Goal: Task Accomplishment & Management: Use online tool/utility

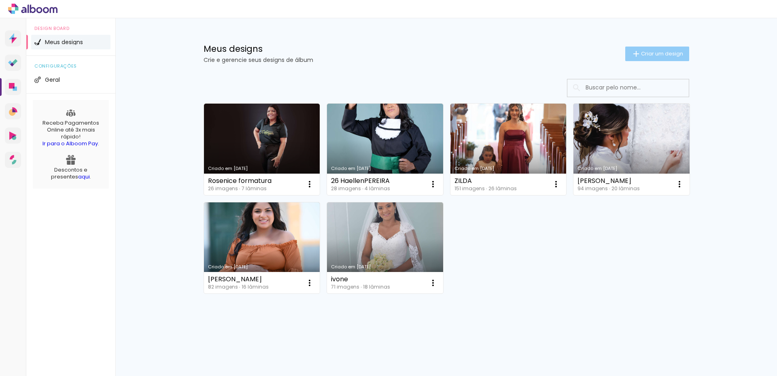
click at [658, 53] on span "Criar um design" at bounding box center [662, 53] width 42 height 5
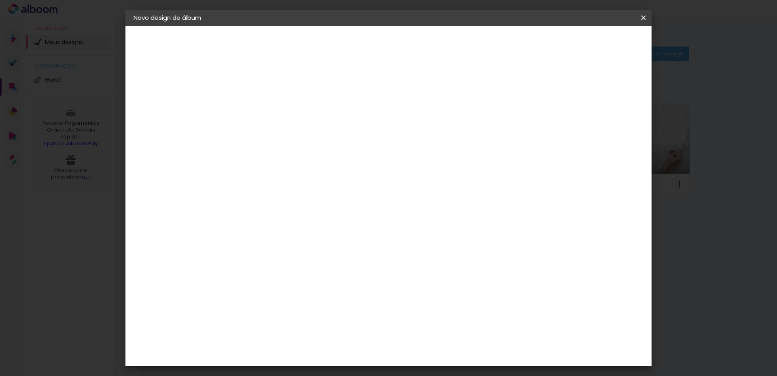
click at [266, 110] on input at bounding box center [266, 108] width 0 height 13
click at [0, 0] on iron-icon at bounding box center [0, 0] width 0 height 0
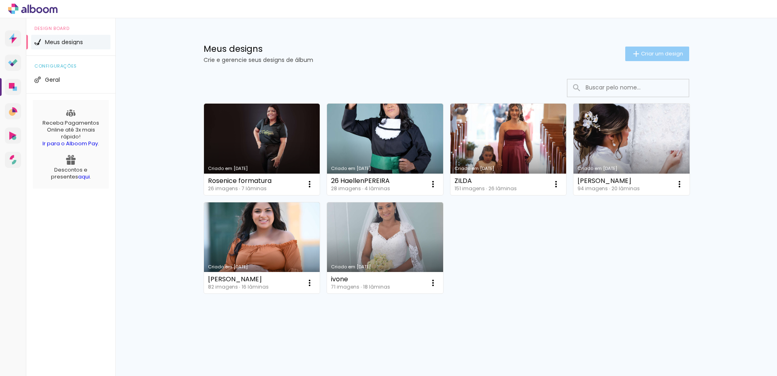
click at [657, 53] on span "Criar um design" at bounding box center [662, 53] width 42 height 5
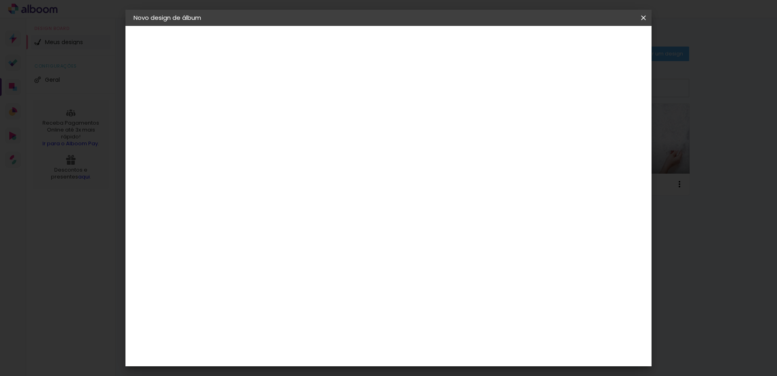
click at [266, 112] on input at bounding box center [266, 108] width 0 height 13
type input "[PERSON_NAME]"
type paper-input "[PERSON_NAME]"
click at [0, 0] on slot "Avançar" at bounding box center [0, 0] width 0 height 0
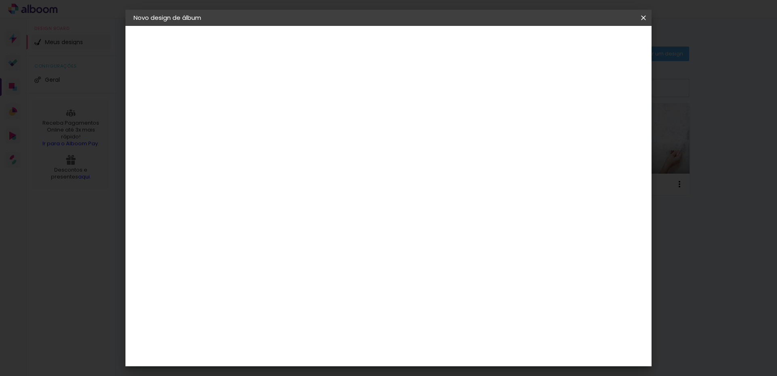
click at [0, 0] on slot "Avançar" at bounding box center [0, 0] width 0 height 0
click at [350, 102] on span "20 × 25 cm" at bounding box center [335, 106] width 30 height 17
click at [0, 0] on slot "Avançar" at bounding box center [0, 0] width 0 height 0
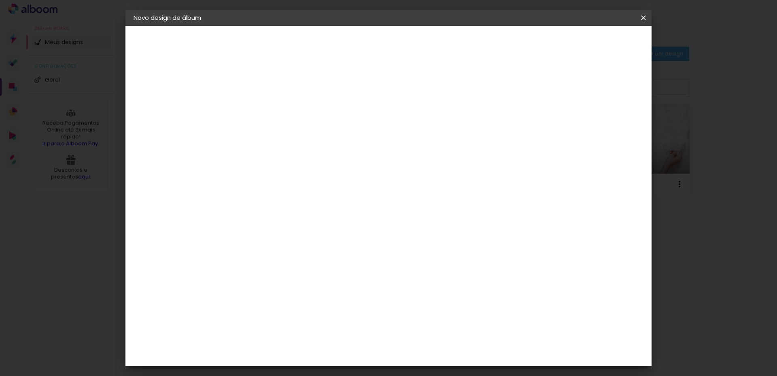
click at [593, 45] on span "Iniciar design" at bounding box center [574, 43] width 37 height 6
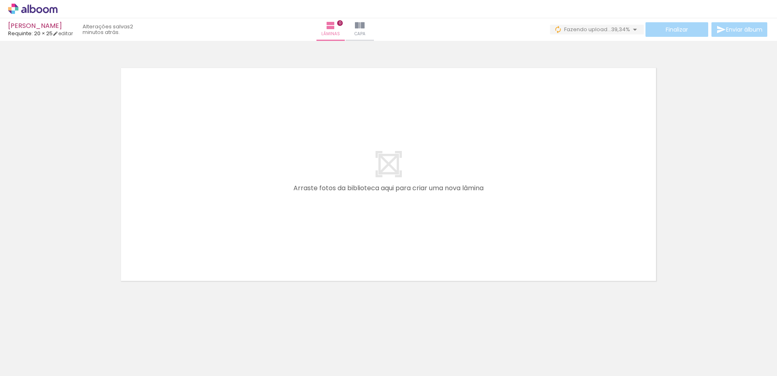
scroll to position [0, 632]
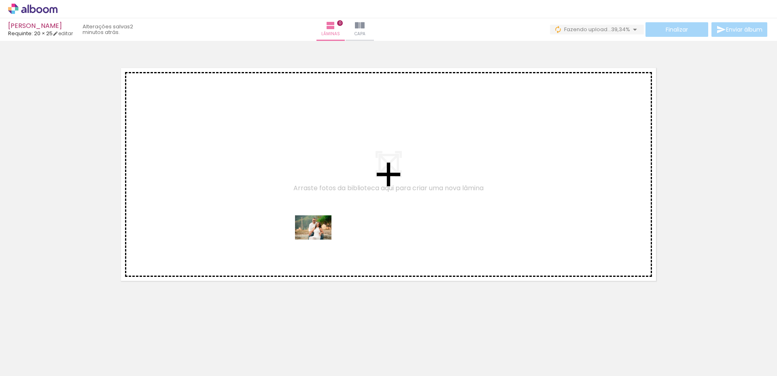
drag, startPoint x: 594, startPoint y: 353, endPoint x: 319, endPoint y: 239, distance: 297.0
click at [319, 239] on quentale-workspace at bounding box center [388, 188] width 777 height 376
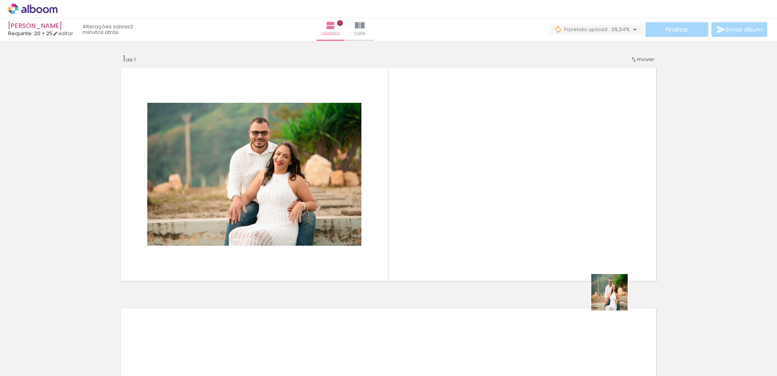
drag, startPoint x: 624, startPoint y: 352, endPoint x: 598, endPoint y: 240, distance: 114.6
click at [598, 240] on quentale-workspace at bounding box center [388, 188] width 777 height 376
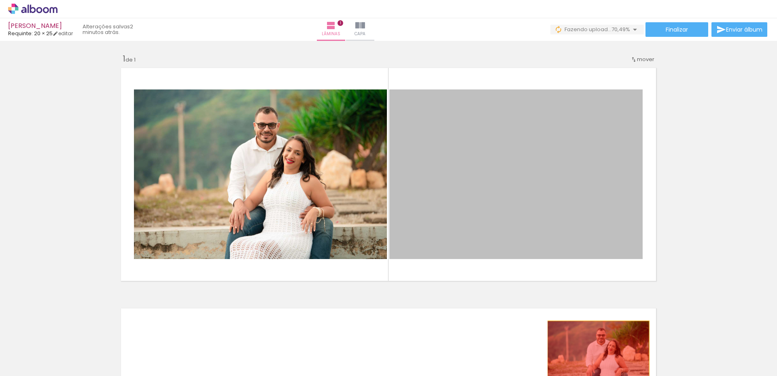
drag, startPoint x: 553, startPoint y: 232, endPoint x: 595, endPoint y: 355, distance: 129.9
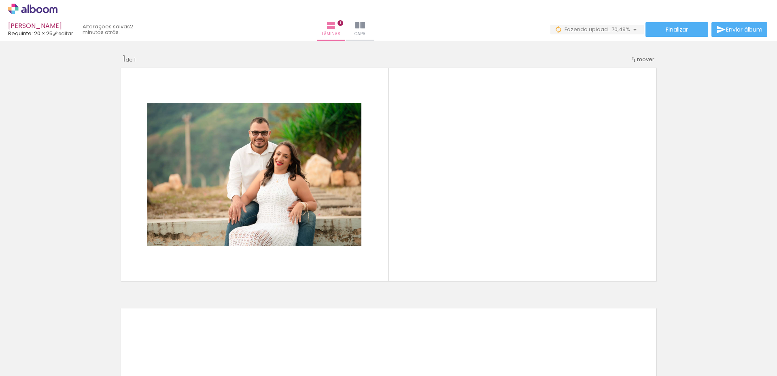
scroll to position [0, 0]
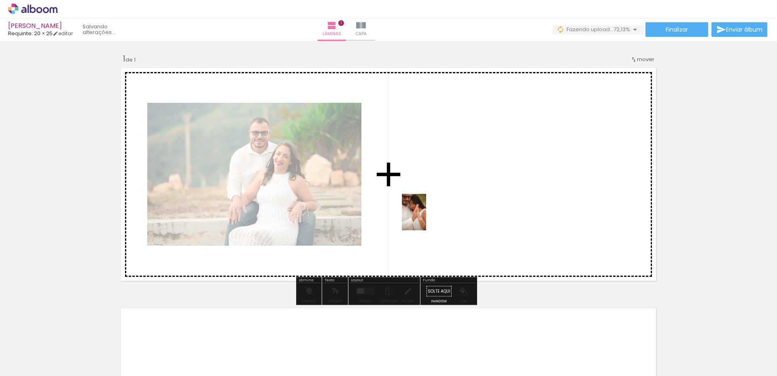
drag, startPoint x: 220, startPoint y: 353, endPoint x: 426, endPoint y: 218, distance: 245.9
click at [426, 218] on quentale-workspace at bounding box center [388, 188] width 777 height 376
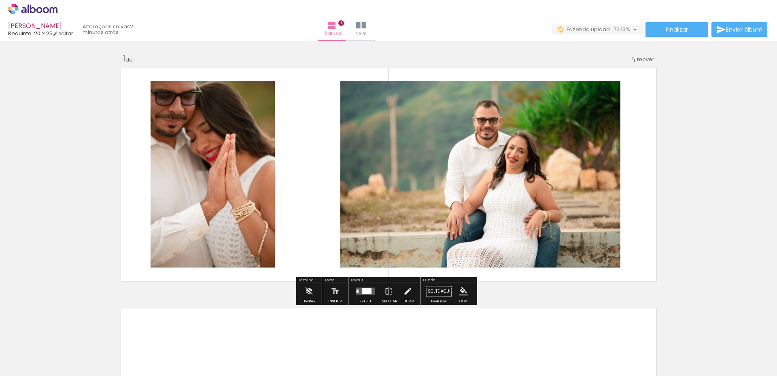
click at [386, 294] on iron-icon at bounding box center [388, 291] width 9 height 16
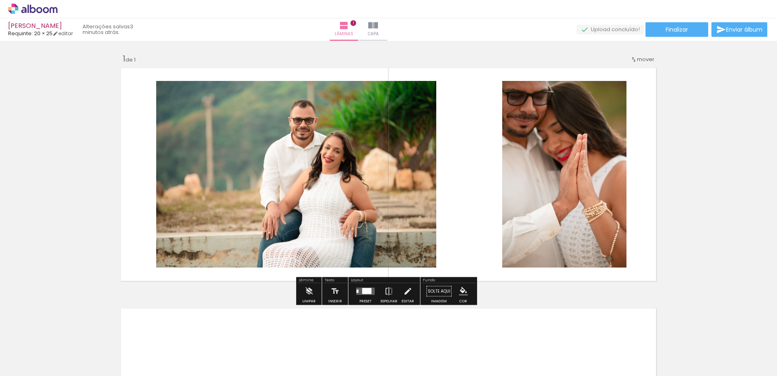
click at [367, 292] on div at bounding box center [366, 291] width 9 height 6
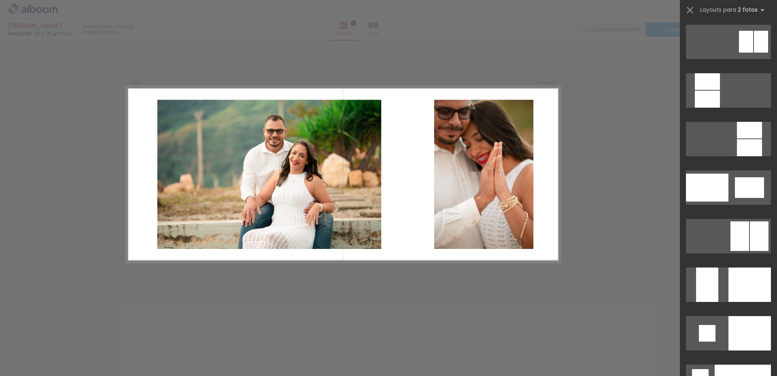
scroll to position [2983, 0]
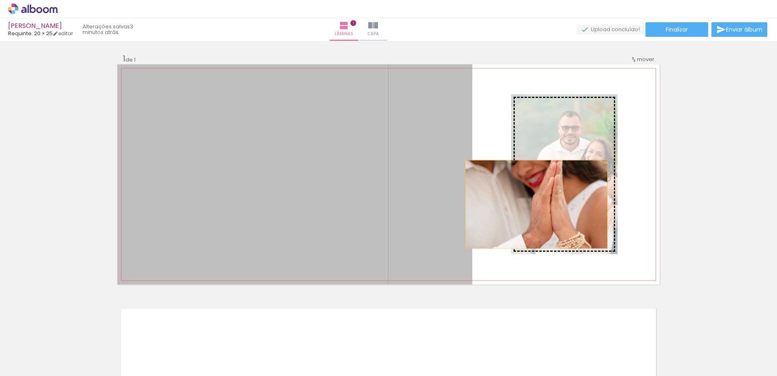
drag, startPoint x: 504, startPoint y: 211, endPoint x: 540, endPoint y: 203, distance: 36.8
click at [0, 0] on slot at bounding box center [0, 0] width 0 height 0
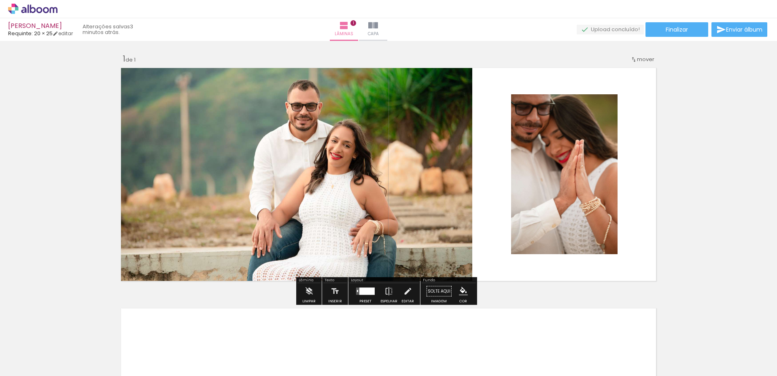
drag, startPoint x: 364, startPoint y: 290, endPoint x: 418, endPoint y: 284, distance: 54.5
click at [365, 290] on div at bounding box center [366, 291] width 15 height 7
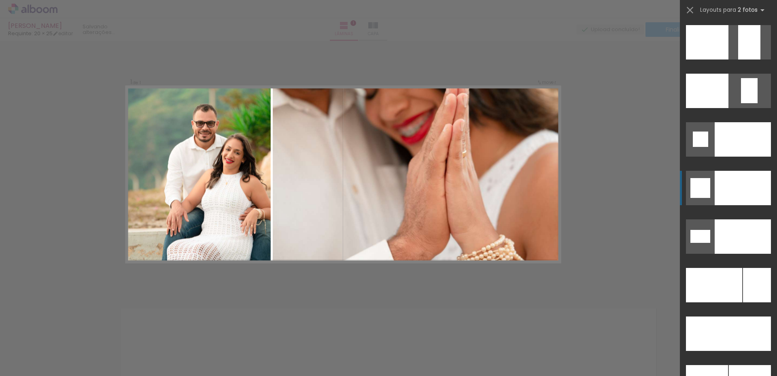
scroll to position [3454, 0]
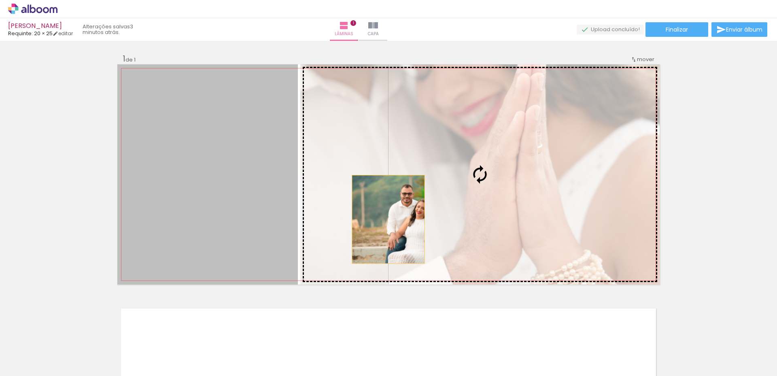
drag, startPoint x: 259, startPoint y: 219, endPoint x: 413, endPoint y: 219, distance: 153.7
click at [0, 0] on slot at bounding box center [0, 0] width 0 height 0
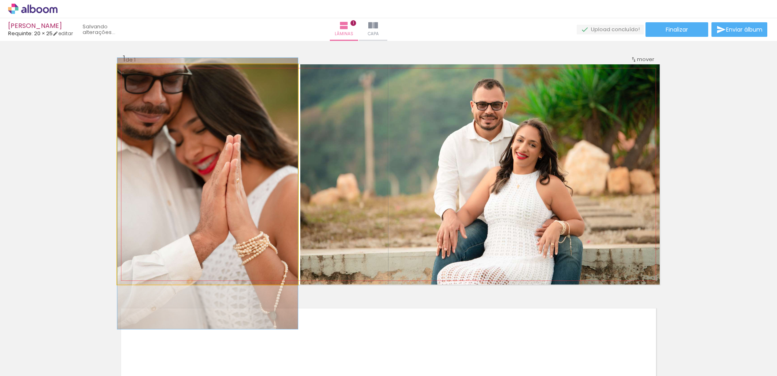
drag, startPoint x: 191, startPoint y: 170, endPoint x: 190, endPoint y: 189, distance: 19.0
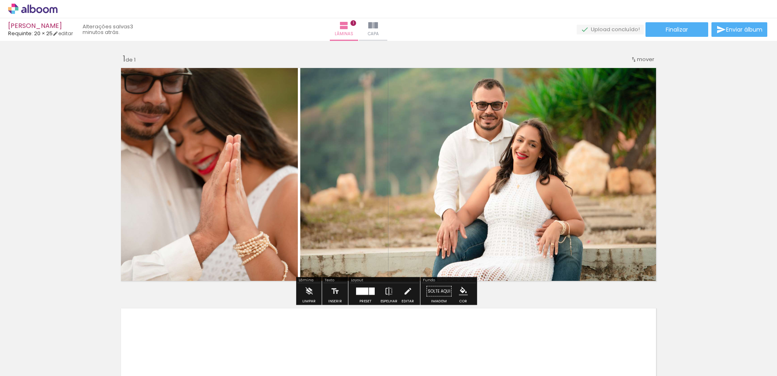
click at [691, 159] on div "Inserir lâmina 1 de 1" at bounding box center [388, 284] width 777 height 481
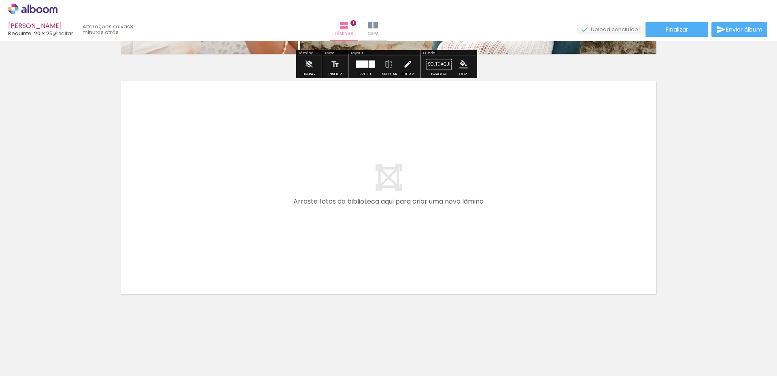
scroll to position [228, 0]
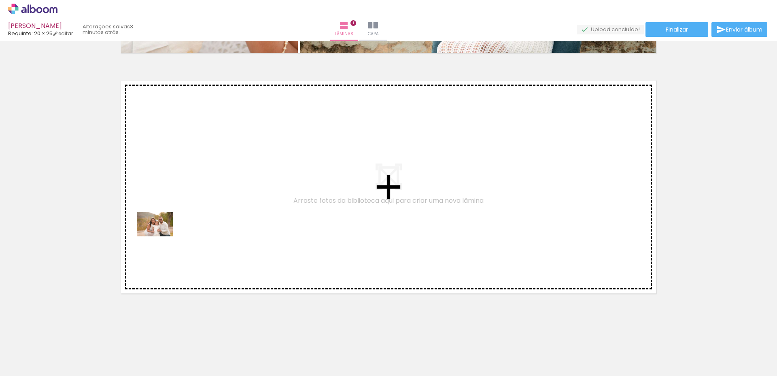
drag, startPoint x: 77, startPoint y: 357, endPoint x: 161, endPoint y: 236, distance: 146.7
click at [161, 236] on quentale-workspace at bounding box center [388, 188] width 777 height 376
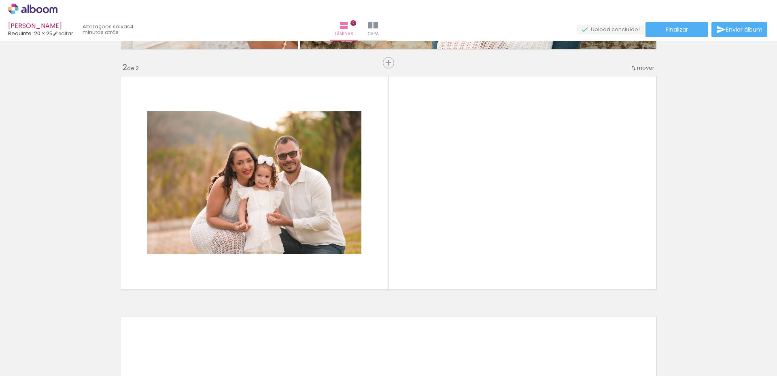
scroll to position [0, 358]
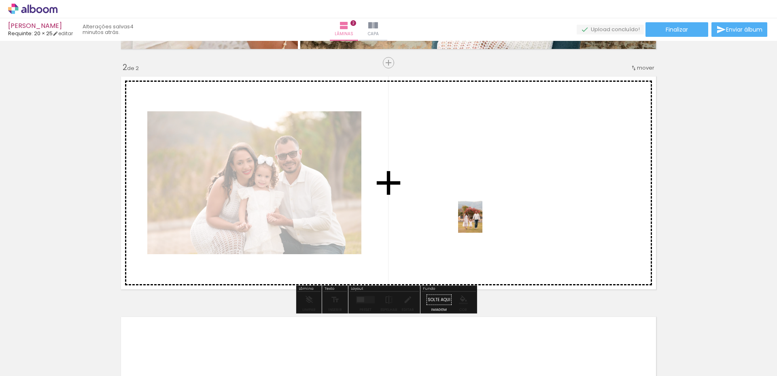
drag, startPoint x: 540, startPoint y: 356, endPoint x: 482, endPoint y: 220, distance: 147.1
click at [482, 220] on quentale-workspace at bounding box center [388, 188] width 777 height 376
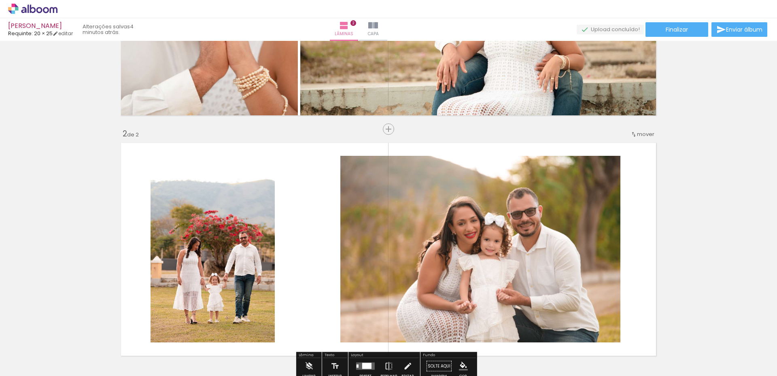
scroll to position [272, 0]
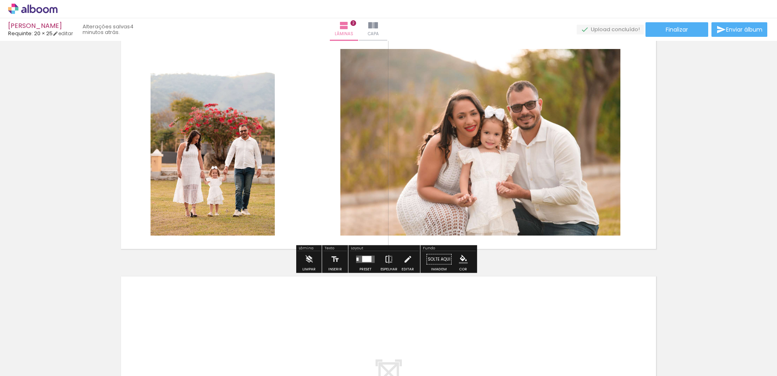
click at [389, 262] on iron-icon at bounding box center [388, 259] width 9 height 16
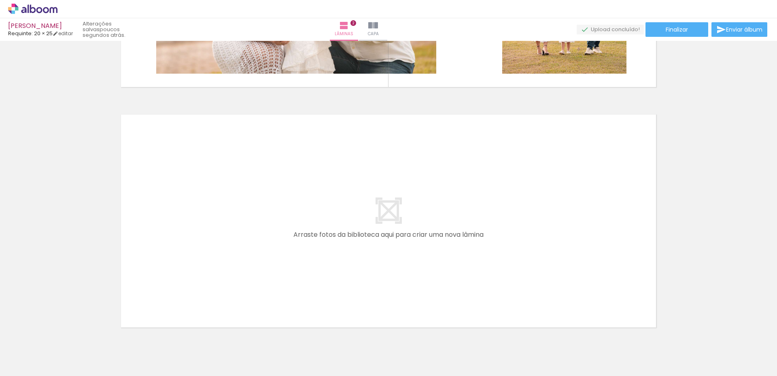
scroll to position [0, 666]
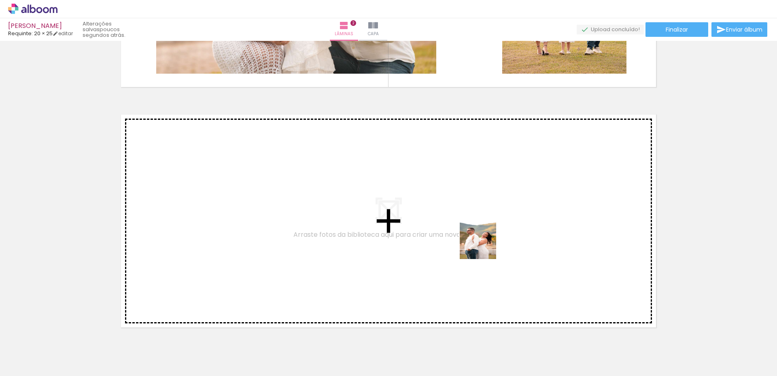
drag, startPoint x: 495, startPoint y: 356, endPoint x: 484, endPoint y: 246, distance: 110.6
click at [484, 246] on quentale-workspace at bounding box center [388, 188] width 777 height 376
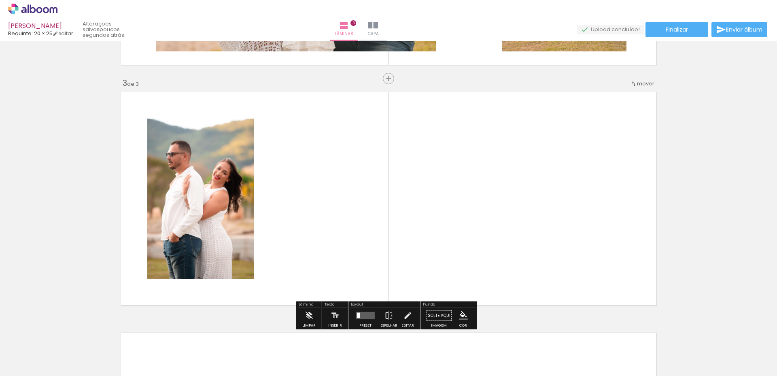
scroll to position [472, 0]
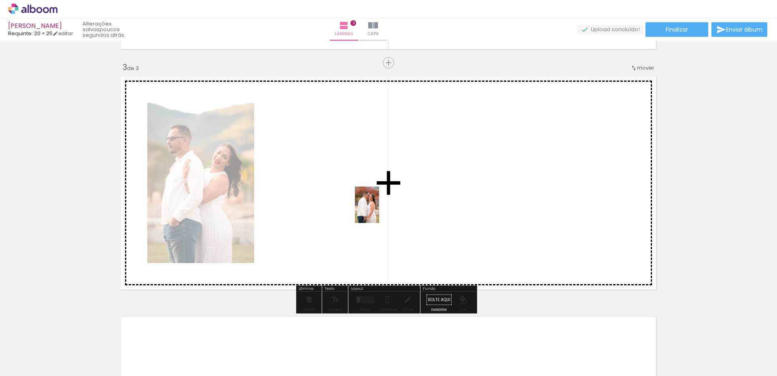
drag, startPoint x: 417, startPoint y: 358, endPoint x: 379, endPoint y: 211, distance: 151.8
click at [379, 211] on quentale-workspace at bounding box center [388, 188] width 777 height 376
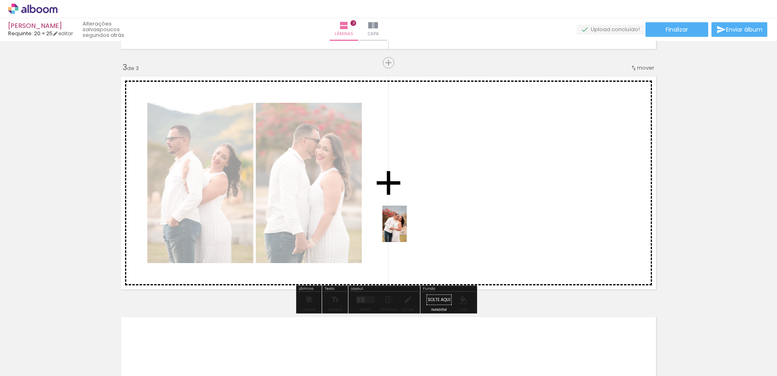
drag, startPoint x: 329, startPoint y: 357, endPoint x: 406, endPoint y: 230, distance: 149.2
click at [406, 230] on quentale-workspace at bounding box center [388, 188] width 777 height 376
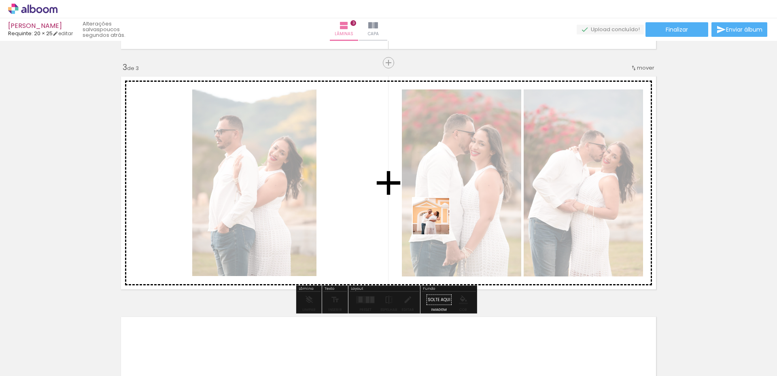
drag, startPoint x: 462, startPoint y: 359, endPoint x: 436, endPoint y: 215, distance: 145.9
click at [436, 215] on quentale-workspace at bounding box center [388, 188] width 777 height 376
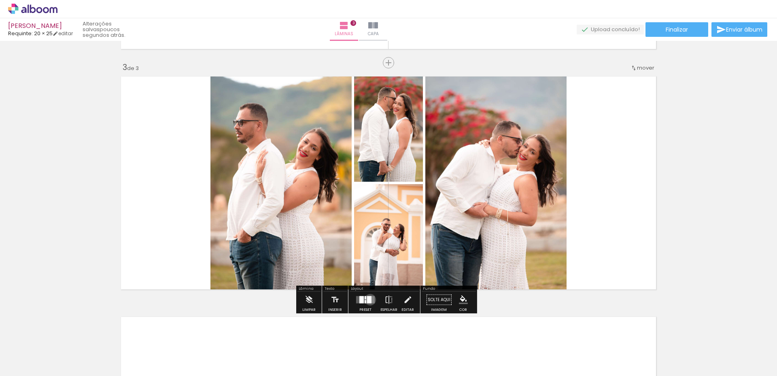
click at [368, 299] on div at bounding box center [369, 299] width 4 height 7
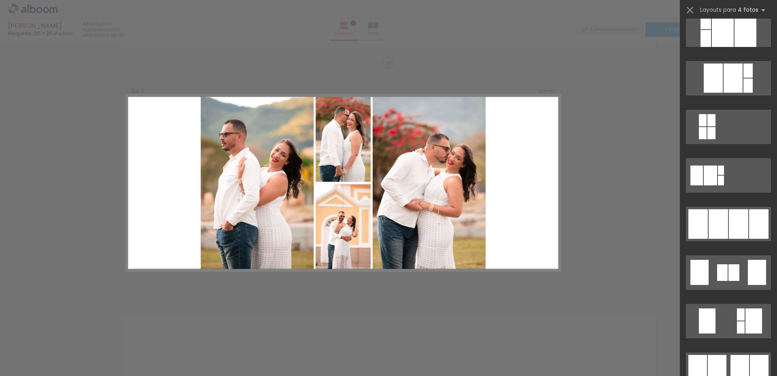
scroll to position [445, 0]
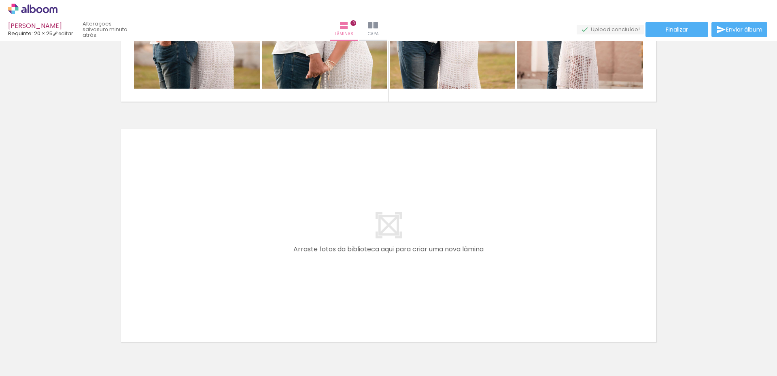
scroll to position [674, 0]
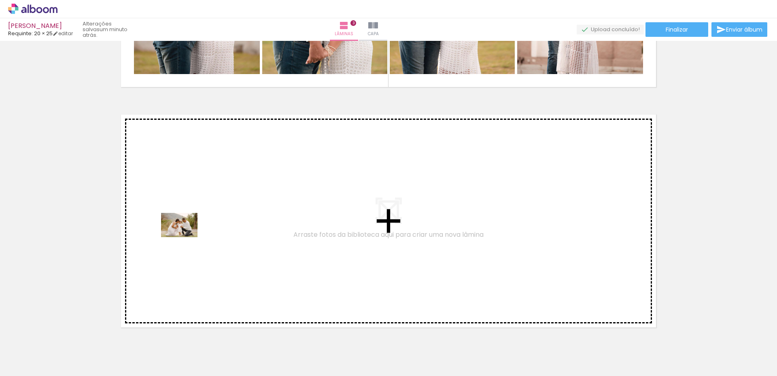
drag, startPoint x: 196, startPoint y: 353, endPoint x: 185, endPoint y: 237, distance: 117.0
click at [185, 237] on quentale-workspace at bounding box center [388, 188] width 777 height 376
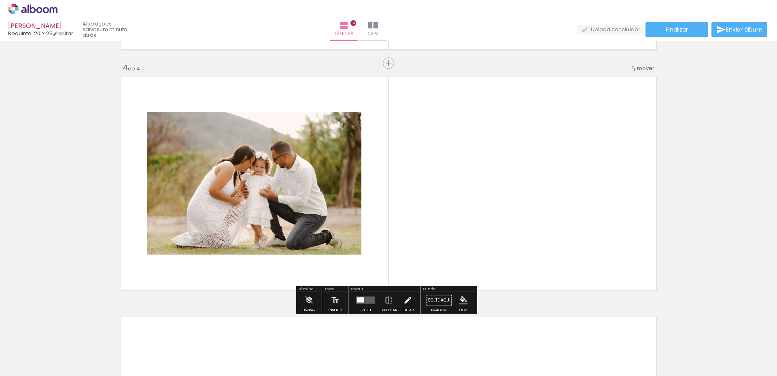
scroll to position [712, 0]
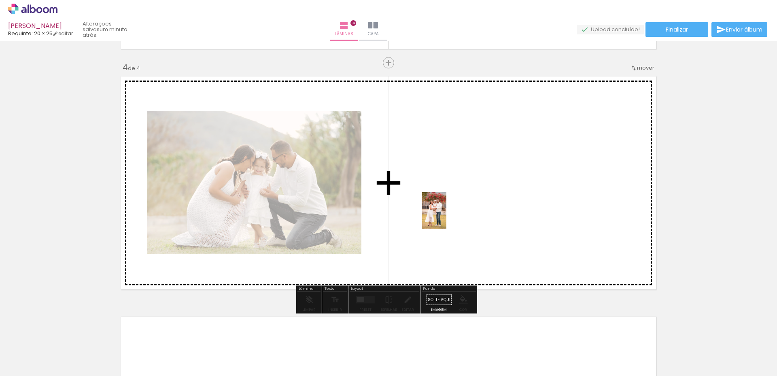
drag, startPoint x: 279, startPoint y: 353, endPoint x: 446, endPoint y: 216, distance: 216.4
click at [446, 216] on quentale-workspace at bounding box center [388, 188] width 777 height 376
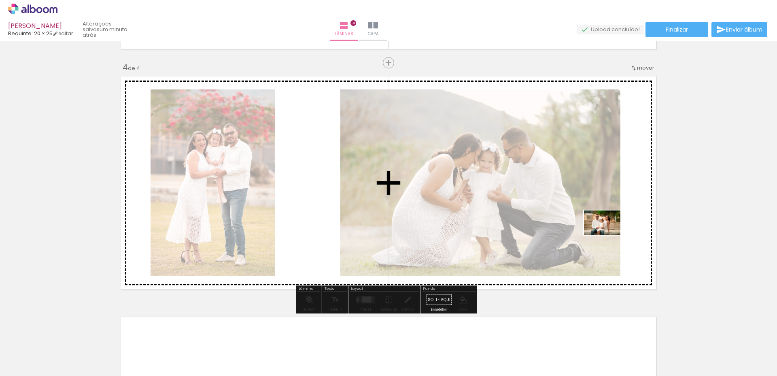
drag, startPoint x: 646, startPoint y: 347, endPoint x: 608, endPoint y: 235, distance: 119.2
click at [608, 235] on quentale-workspace at bounding box center [388, 188] width 777 height 376
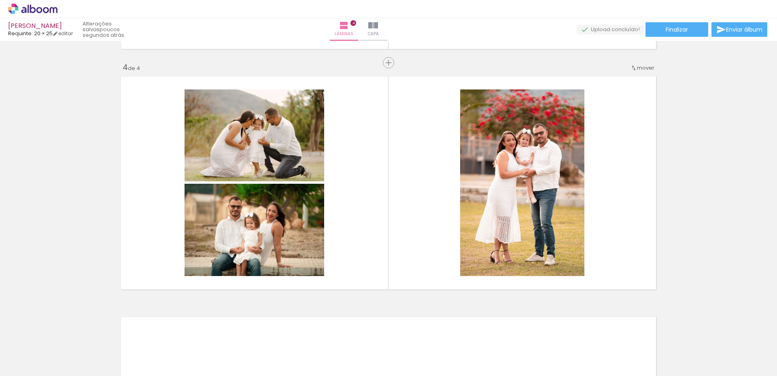
scroll to position [0, 1039]
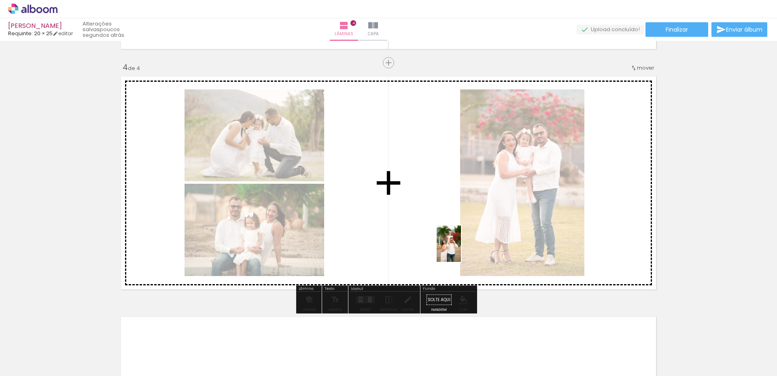
drag, startPoint x: 543, startPoint y: 356, endPoint x: 461, endPoint y: 250, distance: 134.0
click at [461, 250] on quentale-workspace at bounding box center [388, 188] width 777 height 376
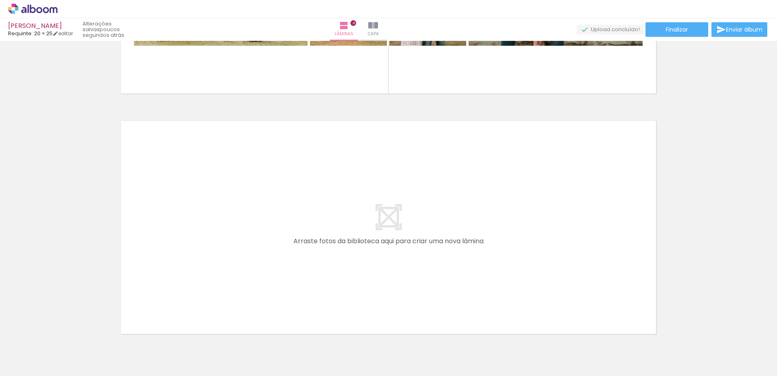
scroll to position [0, 0]
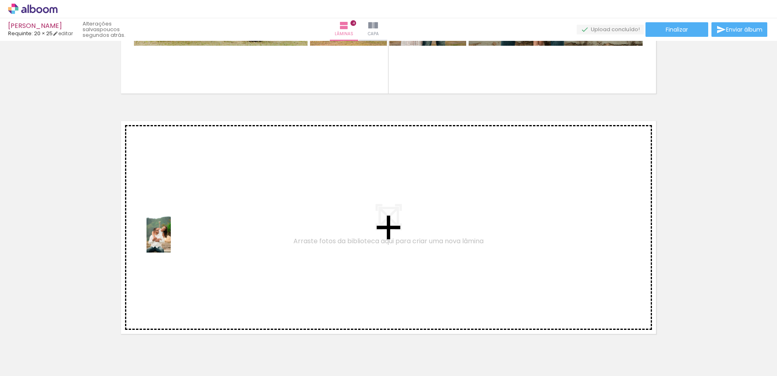
drag, startPoint x: 178, startPoint y: 353, endPoint x: 171, endPoint y: 240, distance: 113.1
click at [171, 240] on quentale-workspace at bounding box center [388, 188] width 777 height 376
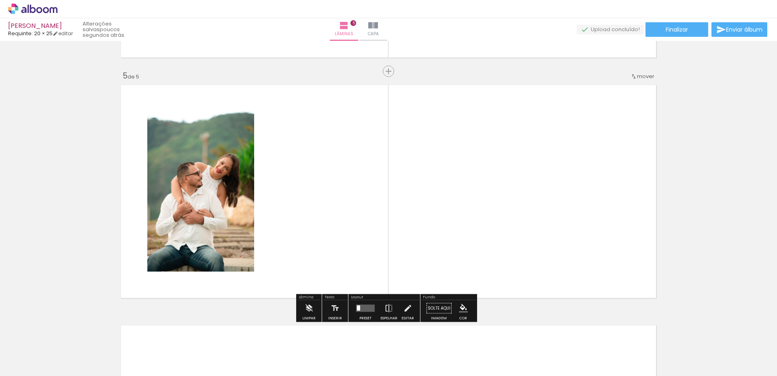
scroll to position [952, 0]
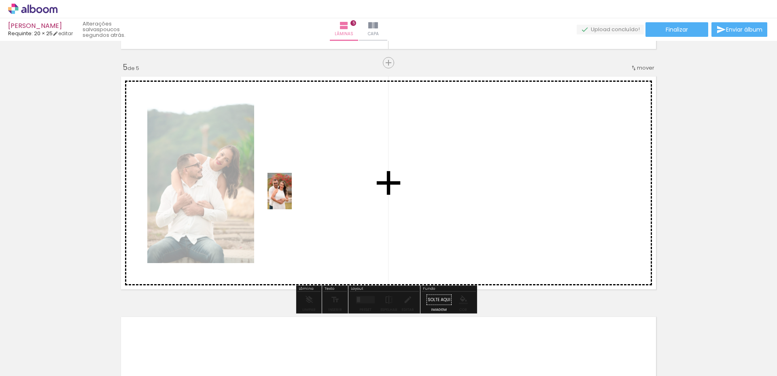
drag, startPoint x: 129, startPoint y: 352, endPoint x: 292, endPoint y: 197, distance: 224.8
click at [292, 197] on quentale-workspace at bounding box center [388, 188] width 777 height 376
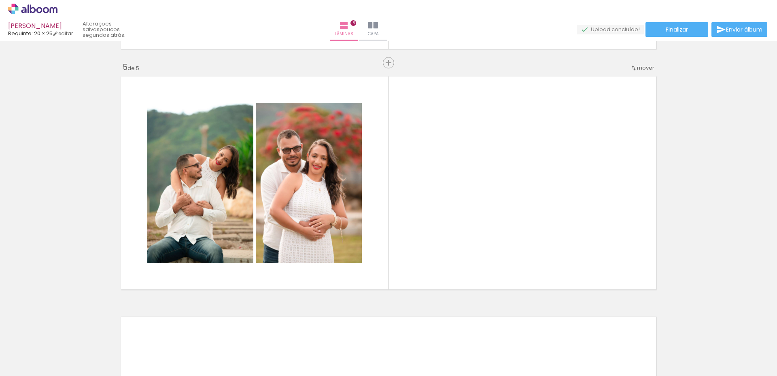
scroll to position [0, 905]
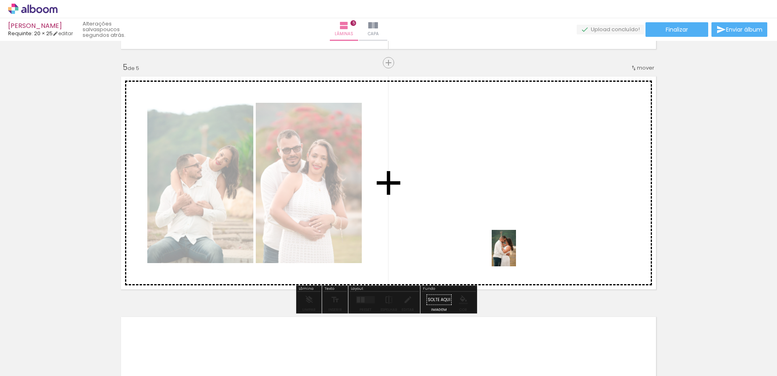
drag, startPoint x: 490, startPoint y: 355, endPoint x: 516, endPoint y: 254, distance: 103.9
click at [516, 254] on quentale-workspace at bounding box center [388, 188] width 777 height 376
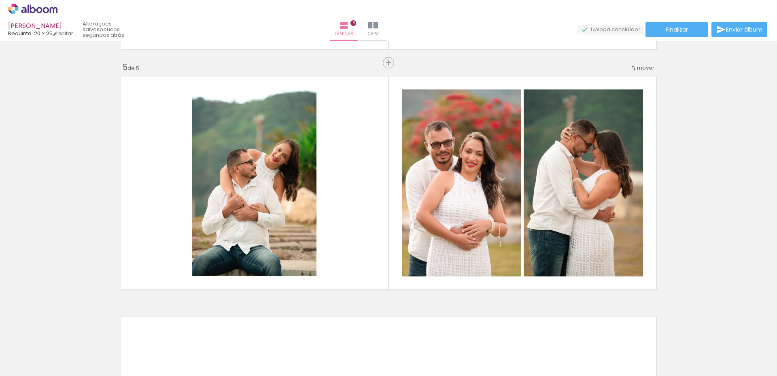
scroll to position [0, 1233]
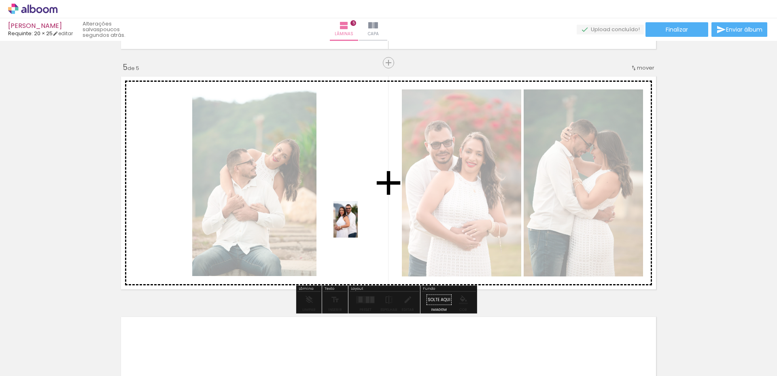
drag, startPoint x: 437, startPoint y: 356, endPoint x: 358, endPoint y: 225, distance: 152.8
click at [358, 225] on quentale-workspace at bounding box center [388, 188] width 777 height 376
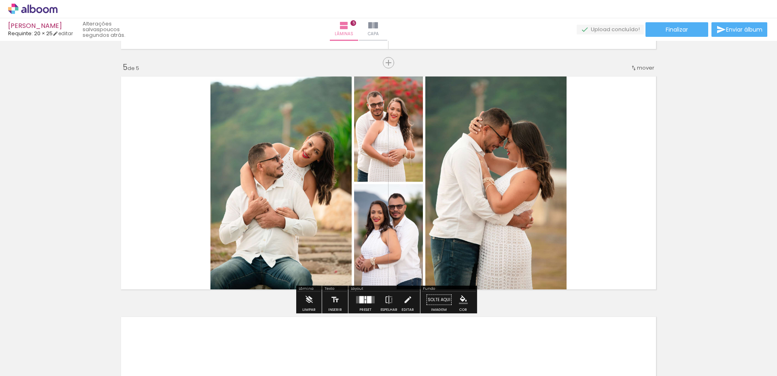
click at [368, 300] on div at bounding box center [369, 299] width 4 height 7
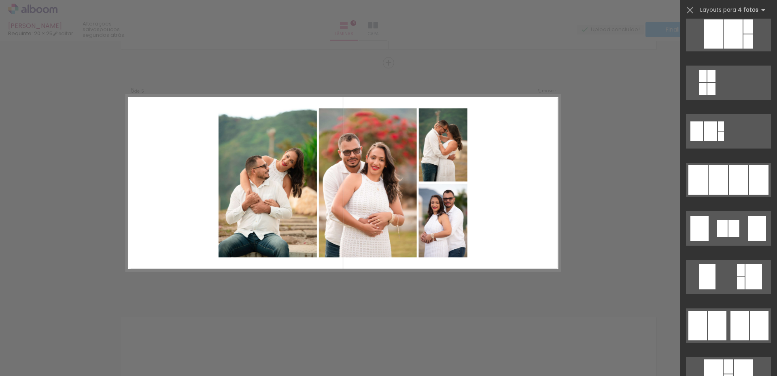
scroll to position [445, 0]
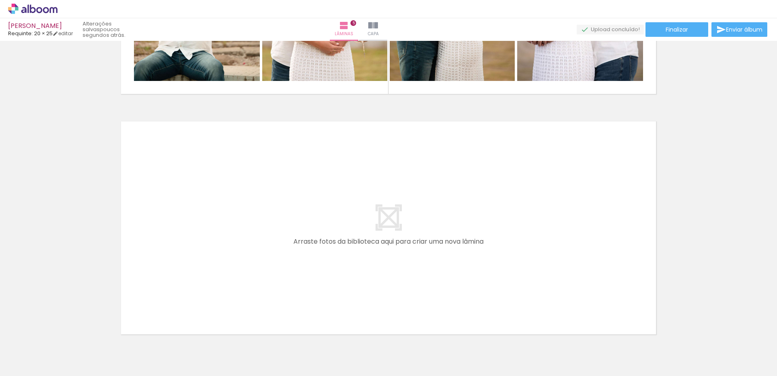
scroll to position [1148, 0]
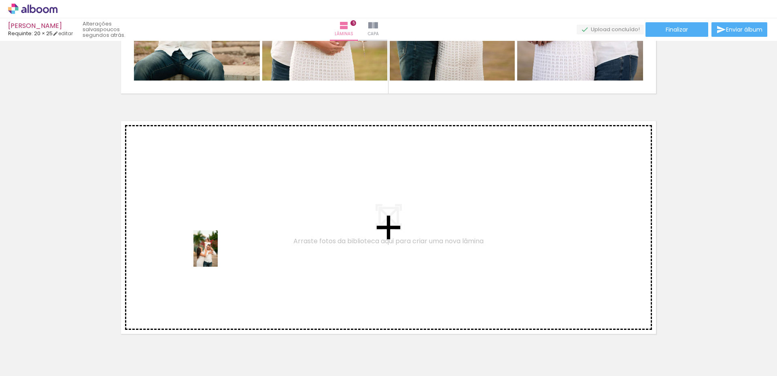
drag, startPoint x: 267, startPoint y: 351, endPoint x: 218, endPoint y: 254, distance: 108.2
click at [218, 254] on quentale-workspace at bounding box center [388, 188] width 777 height 376
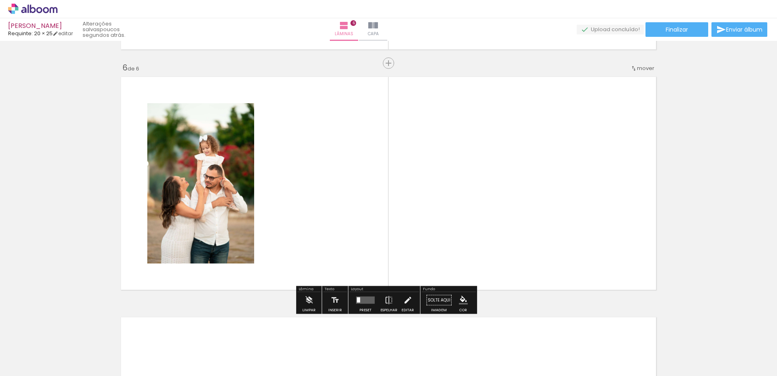
scroll to position [1193, 0]
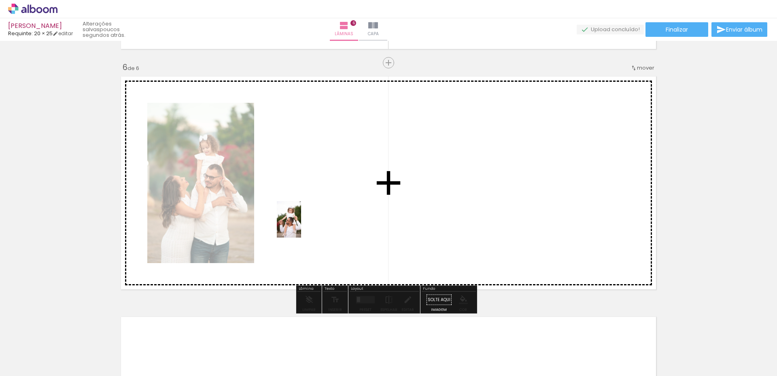
drag, startPoint x: 315, startPoint y: 352, endPoint x: 301, endPoint y: 225, distance: 127.7
click at [301, 225] on quentale-workspace at bounding box center [388, 188] width 777 height 376
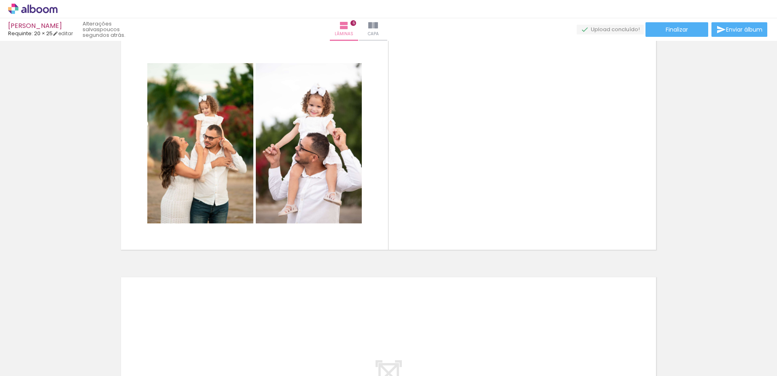
scroll to position [1233, 0]
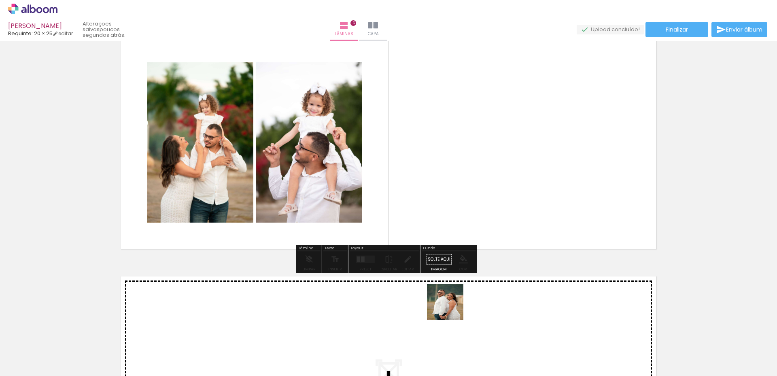
drag, startPoint x: 451, startPoint y: 346, endPoint x: 439, endPoint y: 166, distance: 180.4
click at [439, 166] on quentale-workspace at bounding box center [388, 188] width 777 height 376
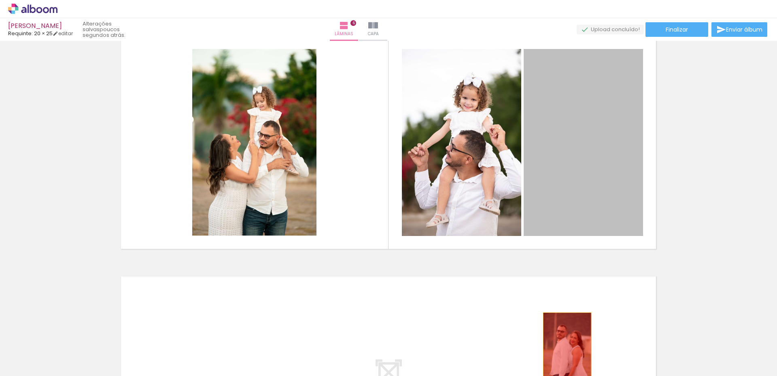
drag, startPoint x: 570, startPoint y: 172, endPoint x: 564, endPoint y: 350, distance: 177.7
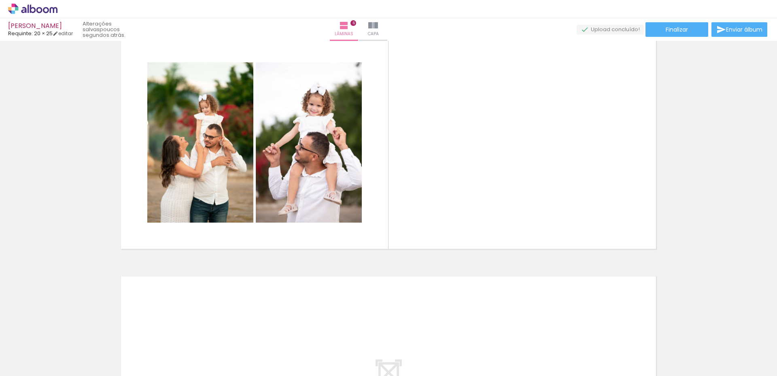
scroll to position [0, 1056]
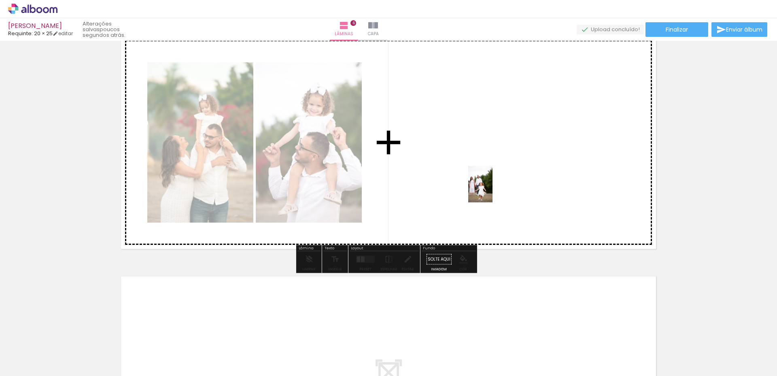
drag, startPoint x: 652, startPoint y: 350, endPoint x: 492, endPoint y: 190, distance: 225.9
click at [492, 190] on quentale-workspace at bounding box center [388, 188] width 777 height 376
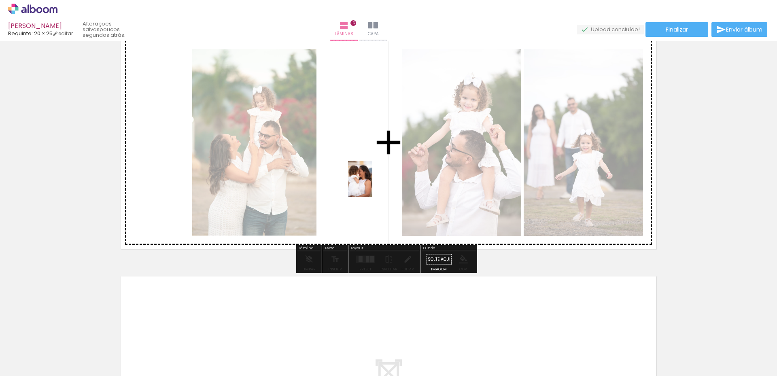
drag, startPoint x: 654, startPoint y: 337, endPoint x: 364, endPoint y: 182, distance: 329.9
click at [364, 182] on quentale-workspace at bounding box center [388, 188] width 777 height 376
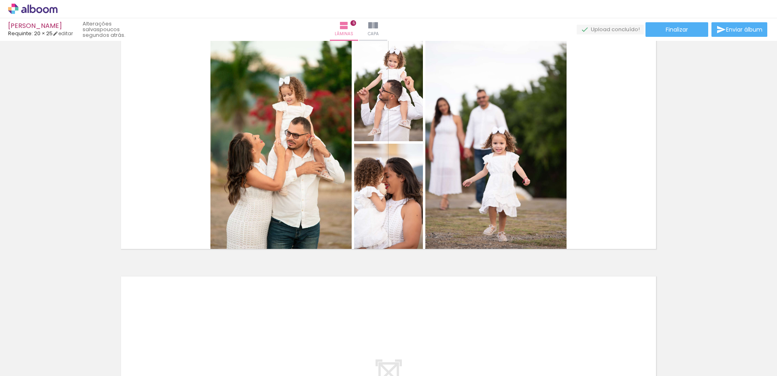
scroll to position [0, 1336]
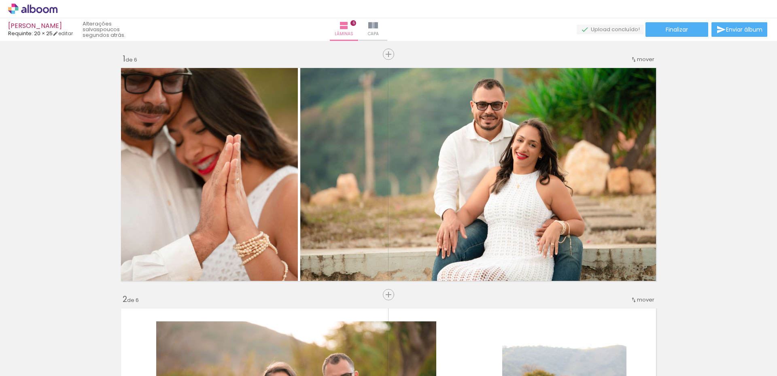
scroll to position [0, 1336]
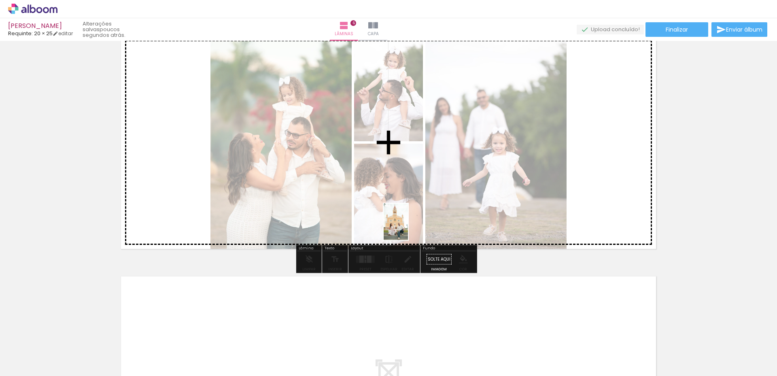
drag, startPoint x: 513, startPoint y: 351, endPoint x: 408, endPoint y: 228, distance: 162.4
click at [408, 228] on quentale-workspace at bounding box center [388, 188] width 777 height 376
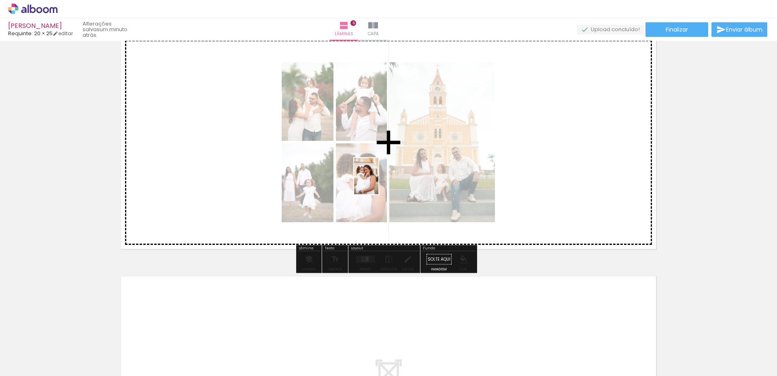
drag, startPoint x: 472, startPoint y: 356, endPoint x: 378, endPoint y: 182, distance: 197.4
click at [378, 182] on quentale-workspace at bounding box center [388, 188] width 777 height 376
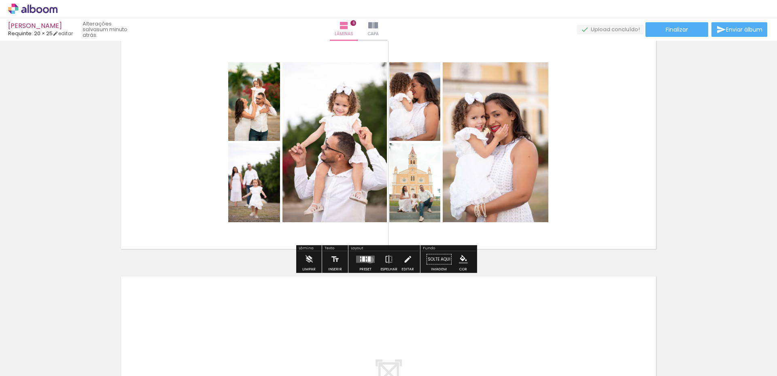
click at [368, 260] on div at bounding box center [369, 258] width 3 height 5
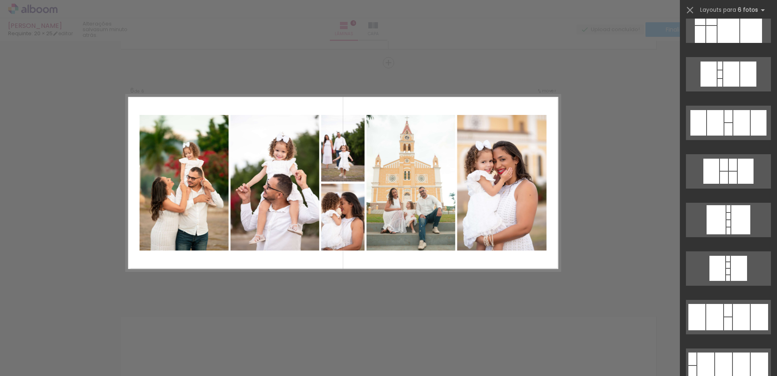
scroll to position [1901, 0]
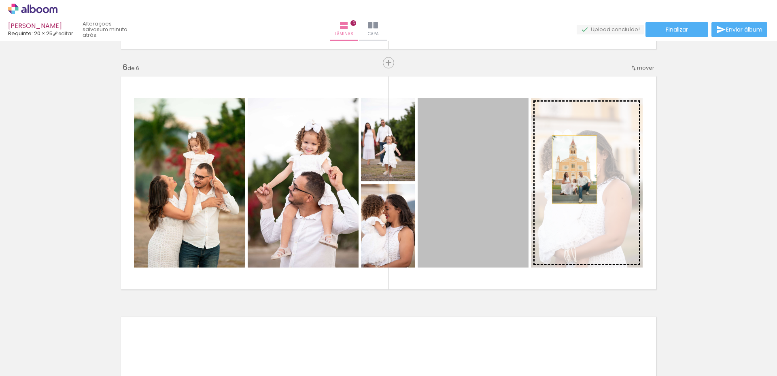
drag, startPoint x: 461, startPoint y: 178, endPoint x: 571, endPoint y: 169, distance: 110.7
click at [0, 0] on slot at bounding box center [0, 0] width 0 height 0
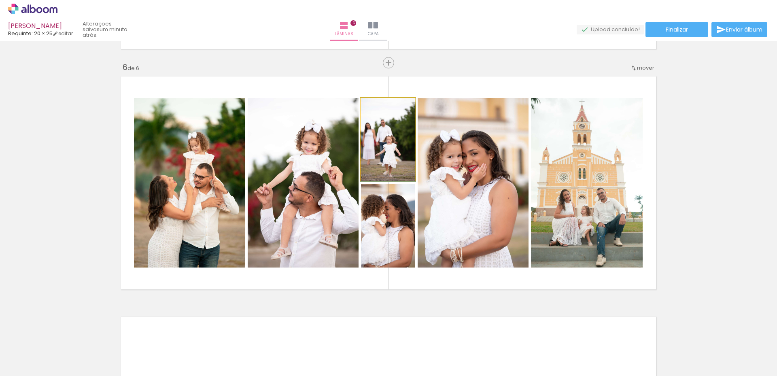
click at [376, 104] on div at bounding box center [378, 106] width 7 height 7
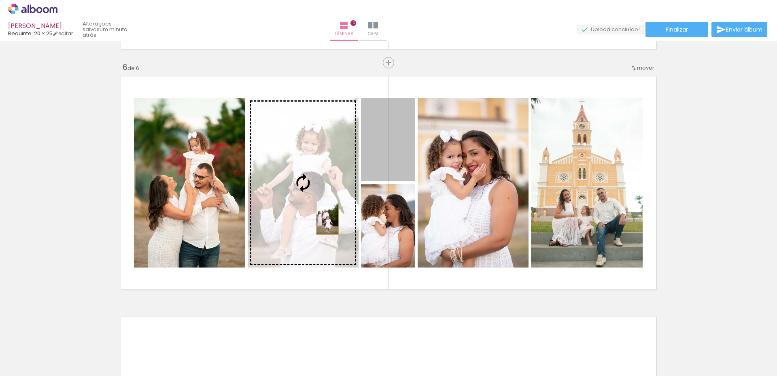
drag, startPoint x: 394, startPoint y: 146, endPoint x: 324, endPoint y: 218, distance: 99.2
click at [0, 0] on slot at bounding box center [0, 0] width 0 height 0
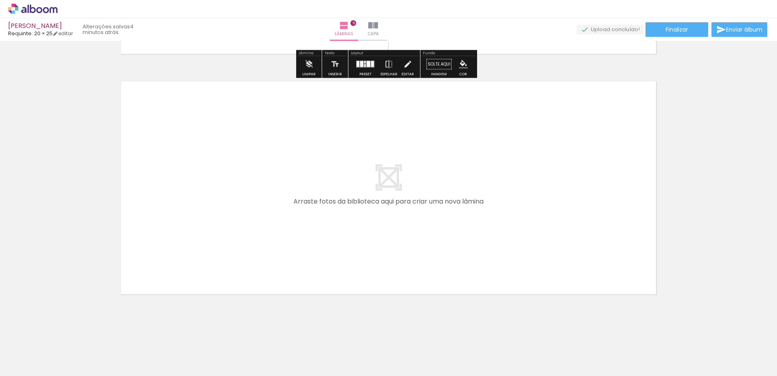
scroll to position [1429, 0]
